Goal: Information Seeking & Learning: Learn about a topic

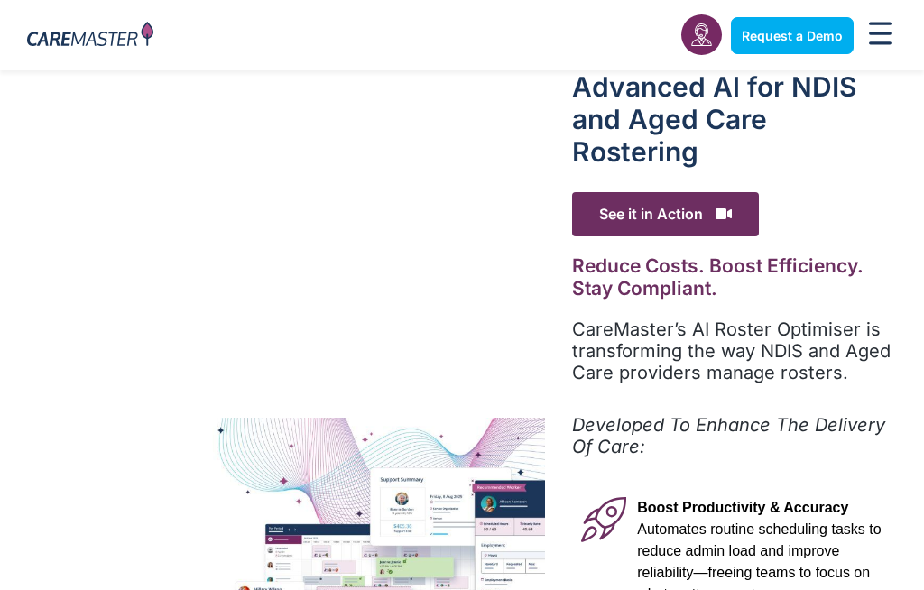
click at [868, 439] on p "Developed To Enhance The Delivery Of Care:" at bounding box center [734, 435] width 325 height 43
click at [865, 428] on em "Developed To Enhance The Delivery Of Care:" at bounding box center [728, 435] width 313 height 43
click at [851, 417] on em "Developed To Enhance The Delivery Of Care:" at bounding box center [728, 435] width 313 height 43
click at [825, 431] on em "Developed To Enhance The Delivery Of Care:" at bounding box center [728, 435] width 313 height 43
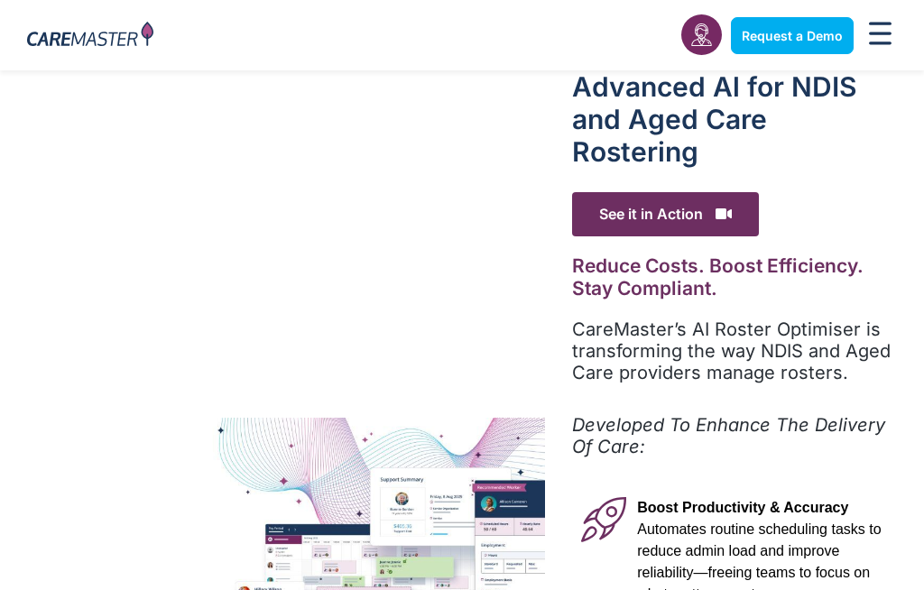
click at [851, 421] on em "Developed To Enhance The Delivery Of Care:" at bounding box center [728, 435] width 313 height 43
click at [833, 417] on em "Developed To Enhance The Delivery Of Care:" at bounding box center [728, 435] width 313 height 43
click at [837, 403] on div "Advanced Al for NDIS and Aged Care Rostering See it in Action Video Player [URL…" at bounding box center [734, 595] width 379 height 1050
click at [841, 406] on div "Advanced Al for NDIS and Aged Care Rostering See it in Action Video Player [URL…" at bounding box center [734, 595] width 379 height 1050
click at [819, 403] on div "Advanced Al for NDIS and Aged Care Rostering See it in Action Video Player [URL…" at bounding box center [734, 595] width 379 height 1050
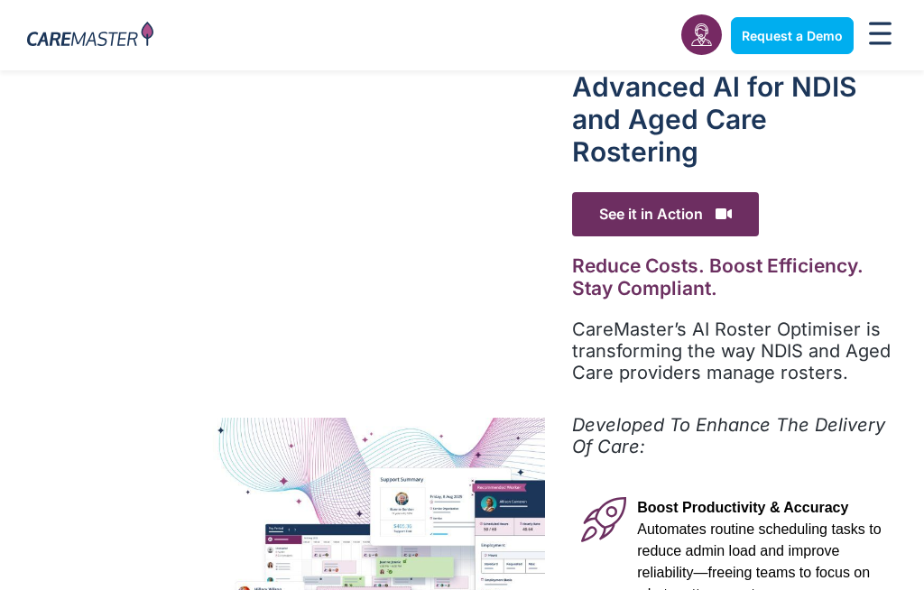
click at [820, 393] on div "CareMaster’s AI Roster Optimiser is transforming the way NDIS and Aged Care pro…" at bounding box center [734, 358] width 325 height 78
click at [809, 401] on div "Advanced Al for NDIS and Aged Care Rostering See it in Action Video Player [URL…" at bounding box center [734, 595] width 379 height 1050
click at [818, 396] on div "Advanced Al for NDIS and Aged Care Rostering See it in Action Video Player [URL…" at bounding box center [734, 595] width 379 height 1050
click at [798, 391] on div "CareMaster’s AI Roster Optimiser is transforming the way NDIS and Aged Care pro…" at bounding box center [734, 358] width 325 height 78
click at [789, 384] on div "CareMaster’s AI Roster Optimiser is transforming the way NDIS and Aged Care pro…" at bounding box center [734, 358] width 325 height 78
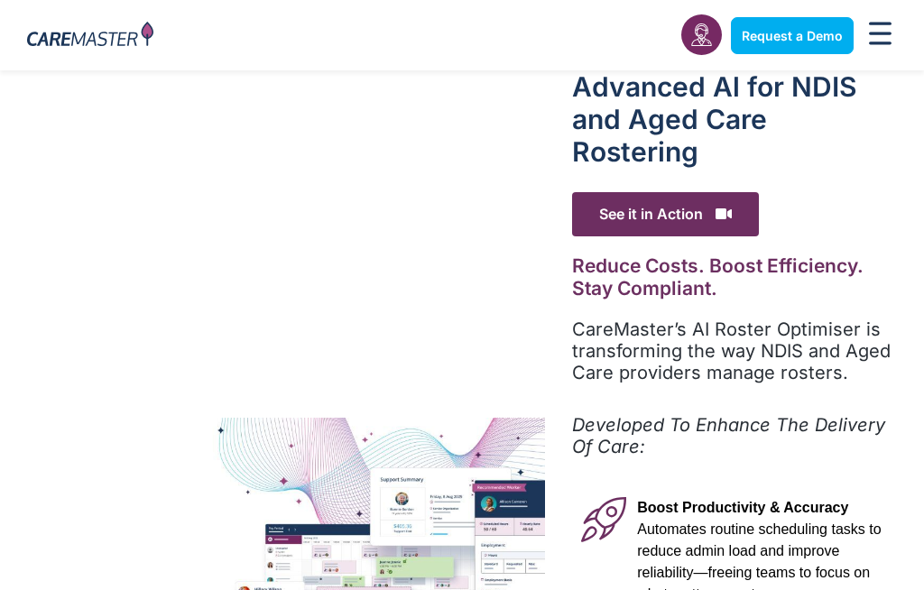
click at [800, 383] on div "CareMaster’s AI Roster Optimiser is transforming the way NDIS and Aged Care pro…" at bounding box center [734, 358] width 325 height 78
click at [789, 377] on p "CareMaster’s AI Roster Optimiser is transforming the way NDIS and Aged Care pro…" at bounding box center [734, 351] width 325 height 65
click at [823, 376] on p "CareMaster’s AI Roster Optimiser is transforming the way NDIS and Aged Care pro…" at bounding box center [734, 351] width 325 height 65
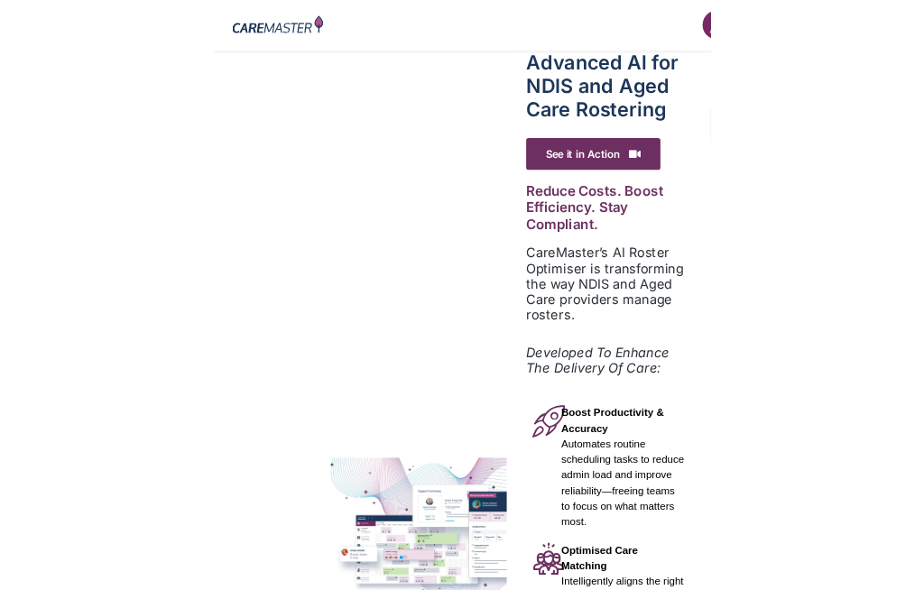
scroll to position [40, 0]
